Goal: Task Accomplishment & Management: Manage account settings

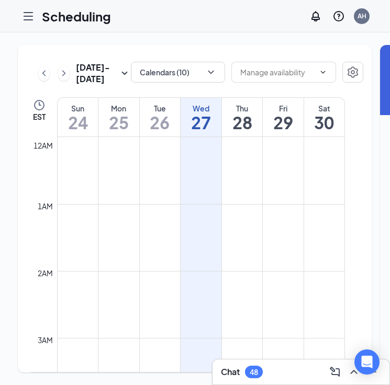
scroll to position [514, 0]
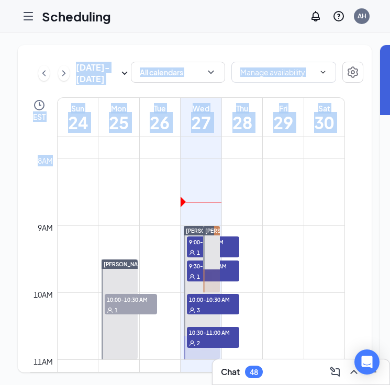
drag, startPoint x: 277, startPoint y: 368, endPoint x: 275, endPoint y: 225, distance: 142.8
click at [275, 225] on div "Chat 48 [DATE] - [DATE] All calendars EST Sun 24 Mon 25 Tue 26 Wed 27 Thu 28 Fr…" at bounding box center [295, 208] width 590 height 352
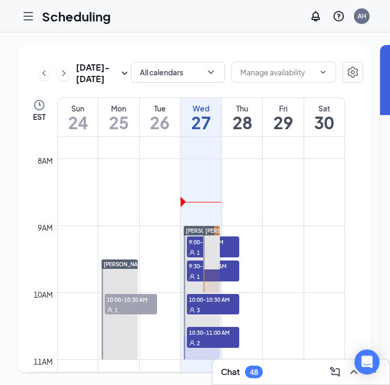
click at [273, 362] on div "Chat 48" at bounding box center [300, 371] width 177 height 25
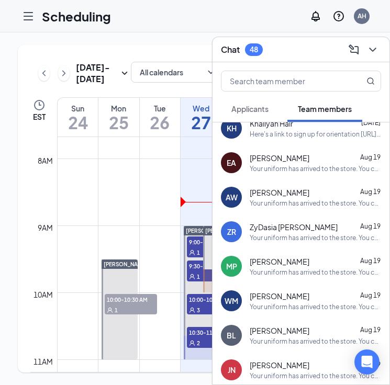
scroll to position [0, 0]
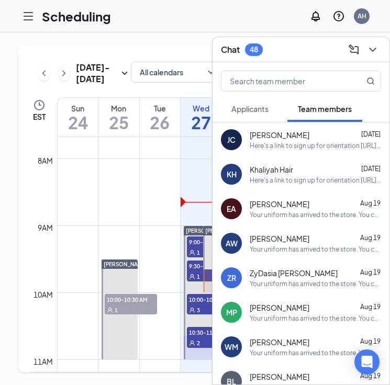
click at [301, 55] on div "Chat 48" at bounding box center [301, 49] width 160 height 16
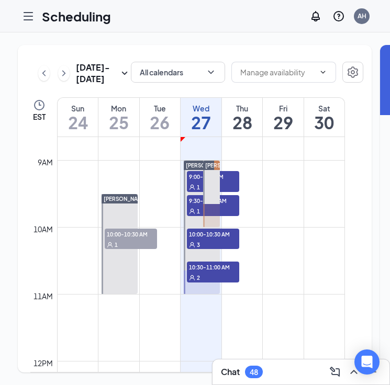
scroll to position [587, 0]
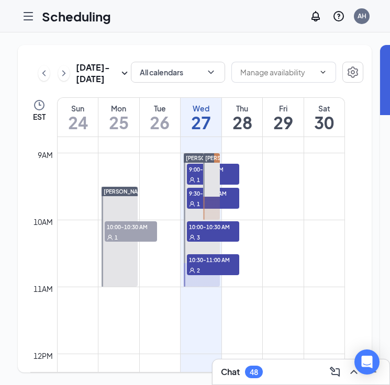
click at [64, 79] on icon "ChevronRight" at bounding box center [64, 73] width 10 height 13
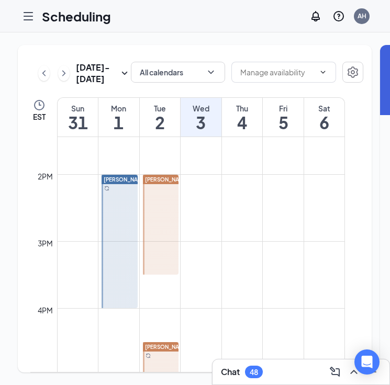
scroll to position [909, 0]
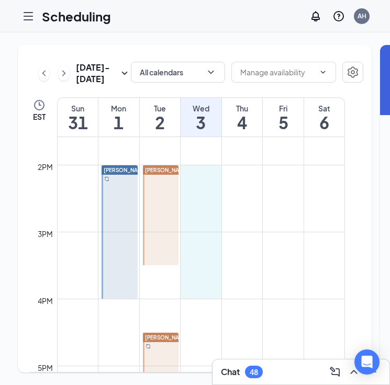
drag, startPoint x: 199, startPoint y: 180, endPoint x: 203, endPoint y: 305, distance: 125.6
type input "02:00 PM"
type input "04:00 PM"
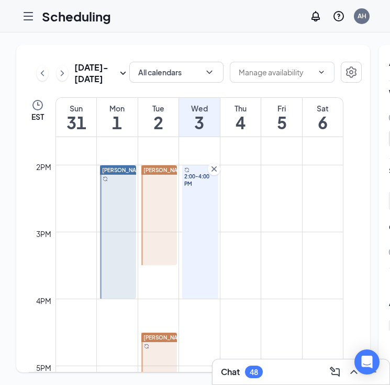
scroll to position [0, 182]
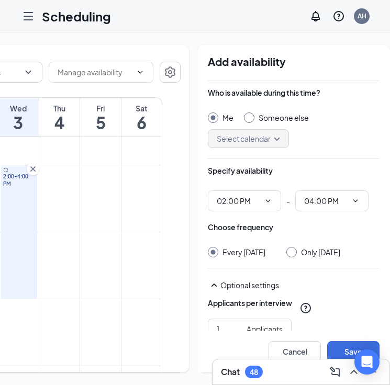
click at [244, 118] on input "Someone else" at bounding box center [247, 115] width 7 height 7
radio input "true"
radio input "false"
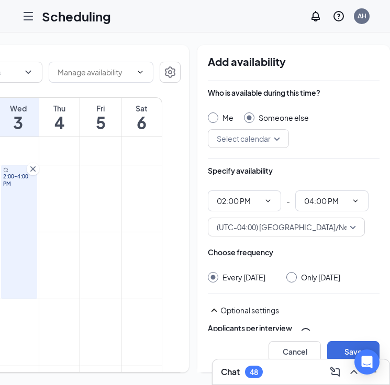
click at [235, 139] on input "search" at bounding box center [244, 139] width 61 height 18
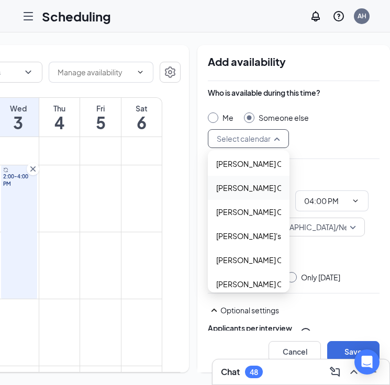
scroll to position [83, 0]
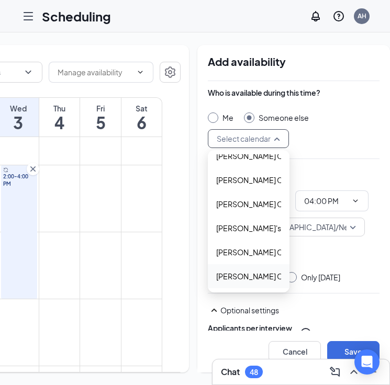
click at [231, 286] on div "[PERSON_NAME] Calendar" at bounding box center [249, 276] width 82 height 24
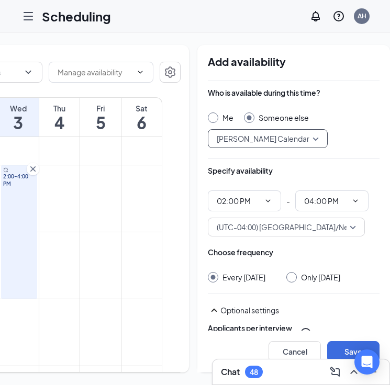
click at [286, 276] on div at bounding box center [291, 277] width 10 height 10
click at [286, 277] on input "Only [DATE]" at bounding box center [289, 275] width 7 height 7
radio input "true"
radio input "false"
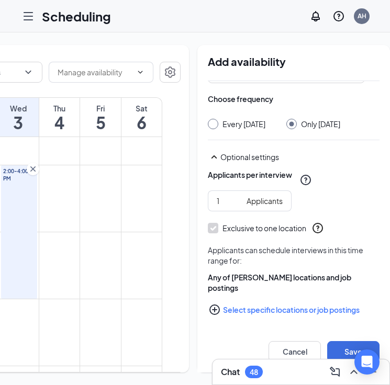
scroll to position [164, 0]
click at [220, 196] on input "2" at bounding box center [229, 201] width 26 height 12
type input "3"
click at [220, 196] on input "3" at bounding box center [229, 201] width 26 height 12
click at [334, 347] on button "Save" at bounding box center [353, 351] width 52 height 21
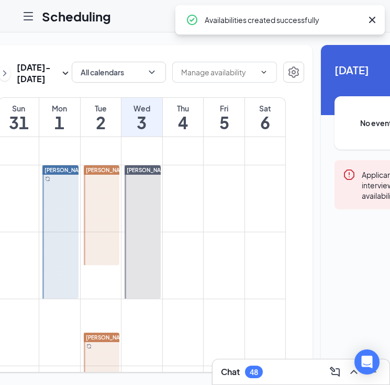
scroll to position [0, 27]
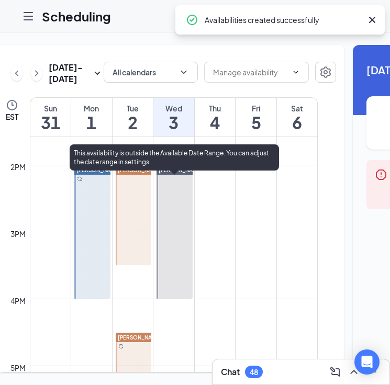
click at [181, 254] on div at bounding box center [174, 231] width 36 height 133
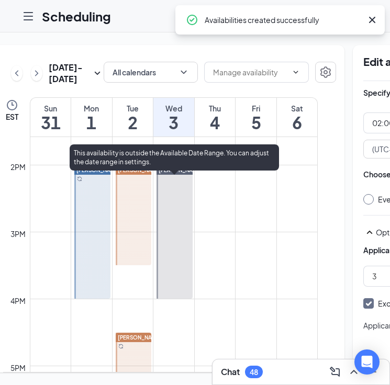
scroll to position [0, 30]
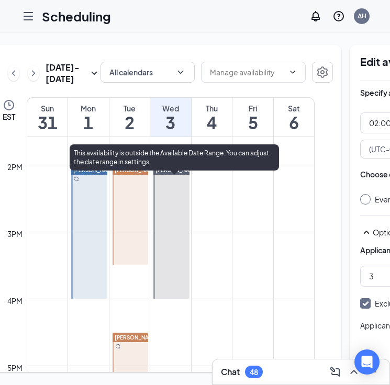
click at [181, 254] on div at bounding box center [171, 231] width 36 height 133
click at [181, 253] on div at bounding box center [171, 231] width 36 height 133
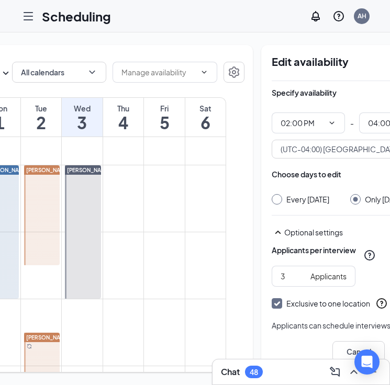
scroll to position [0, 109]
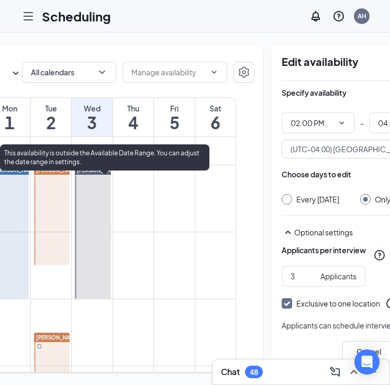
click at [95, 250] on div at bounding box center [93, 231] width 36 height 133
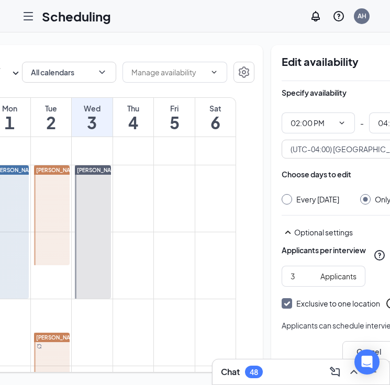
click at [281, 204] on div "Every [DATE]" at bounding box center [310, 199] width 58 height 10
click at [281, 201] on input "Every [DATE]" at bounding box center [284, 197] width 7 height 7
radio input "true"
radio input "false"
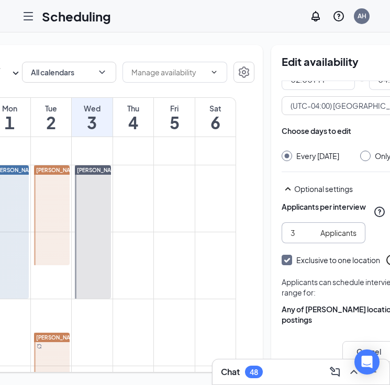
scroll to position [0, 182]
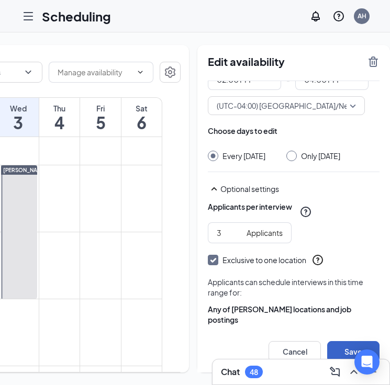
click at [337, 345] on button "Save" at bounding box center [353, 351] width 52 height 21
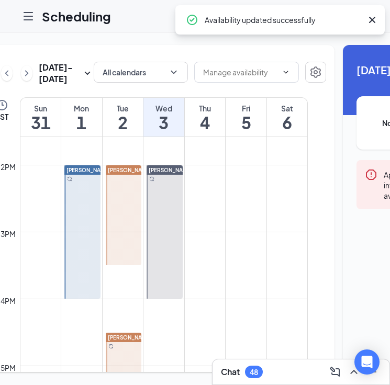
scroll to position [0, 35]
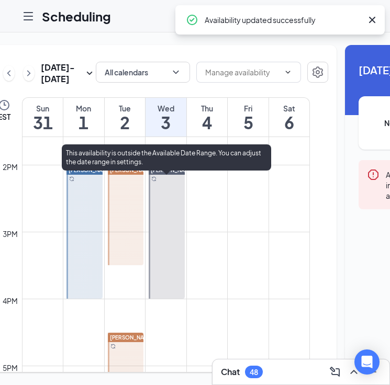
click at [171, 253] on div at bounding box center [167, 231] width 36 height 133
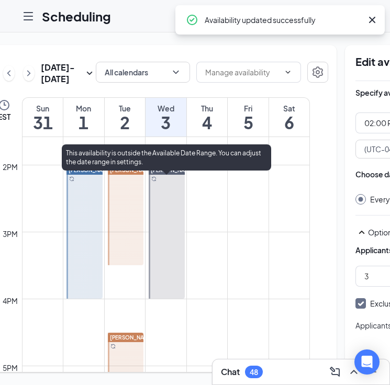
click at [171, 253] on div at bounding box center [167, 231] width 36 height 133
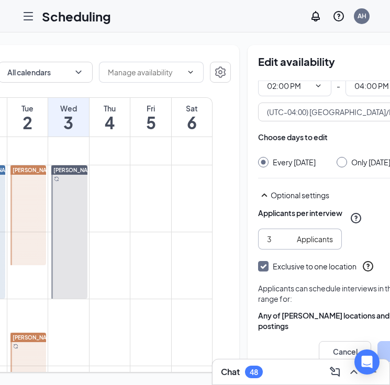
scroll to position [24, 0]
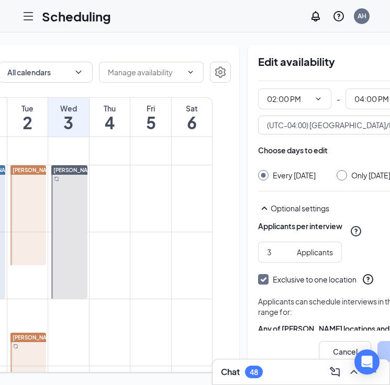
click at [336, 174] on input "Only [DATE]" at bounding box center [339, 173] width 7 height 7
radio input "true"
radio input "false"
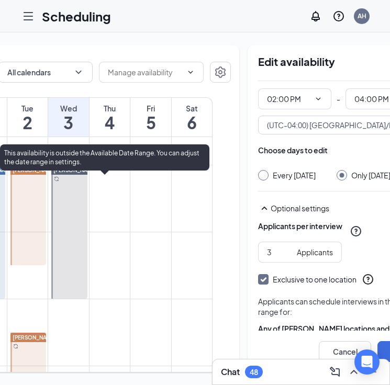
click at [63, 218] on div at bounding box center [69, 231] width 36 height 133
click at [71, 231] on div at bounding box center [69, 231] width 36 height 133
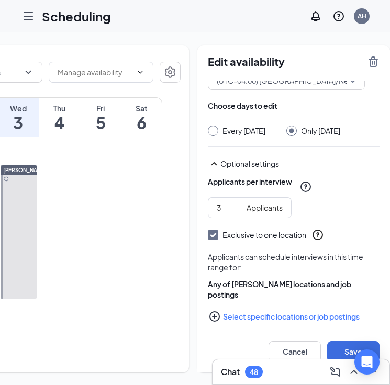
scroll to position [68, 0]
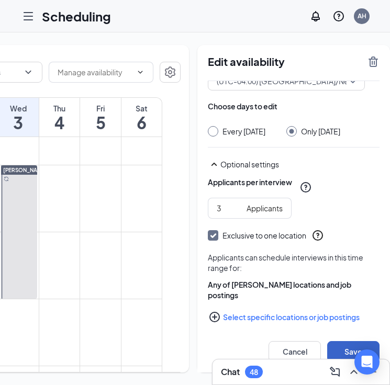
click at [343, 345] on button "Save" at bounding box center [353, 351] width 52 height 21
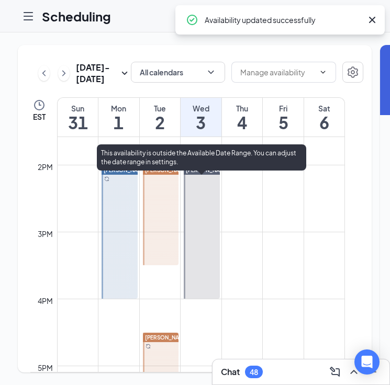
click at [200, 287] on div at bounding box center [202, 231] width 36 height 133
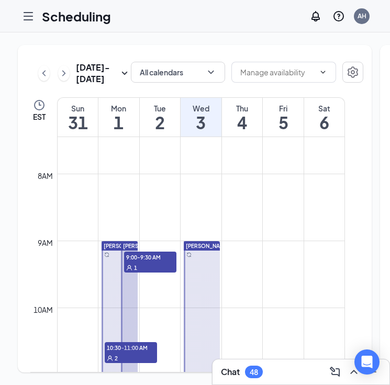
scroll to position [516, 0]
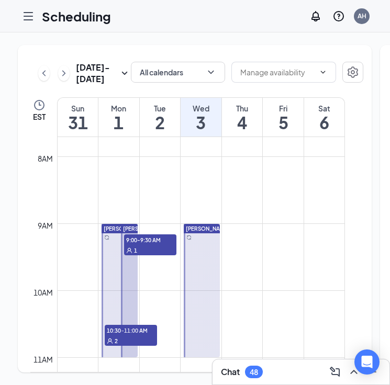
click at [200, 287] on div at bounding box center [202, 290] width 36 height 133
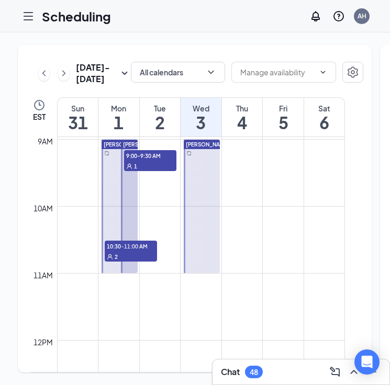
scroll to position [581, 0]
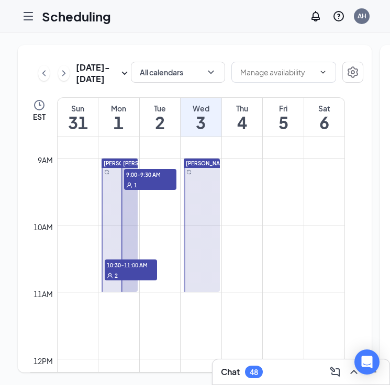
click at [147, 179] on span "9:00-9:30 AM" at bounding box center [150, 174] width 52 height 10
click at [204, 217] on div at bounding box center [202, 224] width 36 height 133
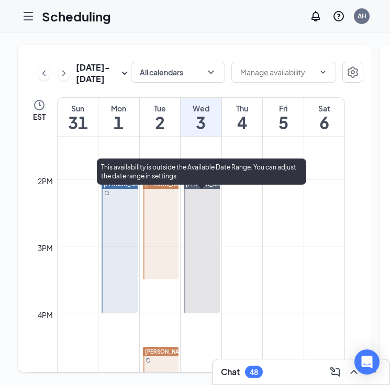
click at [203, 226] on div at bounding box center [202, 245] width 36 height 133
click at [202, 243] on div at bounding box center [202, 245] width 36 height 133
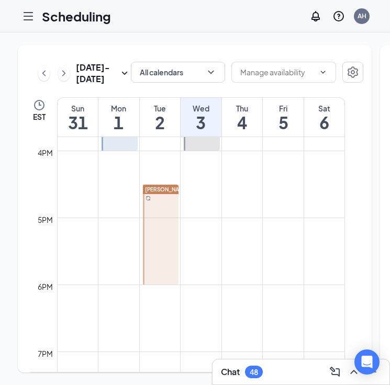
click at [144, 266] on div at bounding box center [161, 235] width 36 height 100
click at [161, 264] on div at bounding box center [161, 235] width 36 height 100
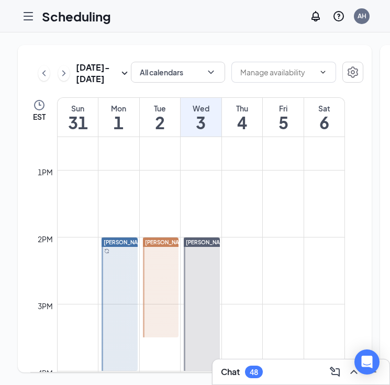
scroll to position [797, 0]
